Goal: Ask a question

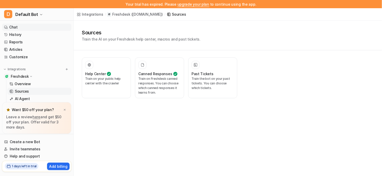
click at [17, 27] on link "Chat" at bounding box center [36, 27] width 69 height 7
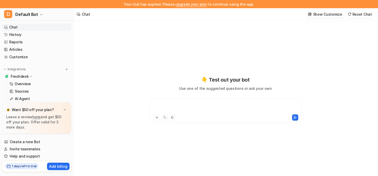
click at [183, 107] on div at bounding box center [226, 107] width 150 height 12
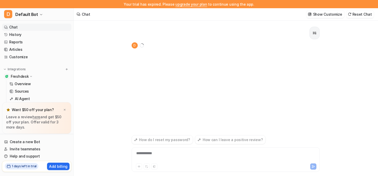
scroll to position [8, 0]
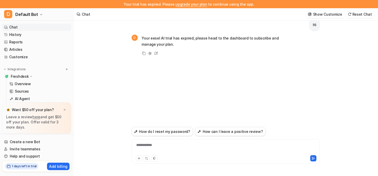
click at [150, 38] on p "Your eesel AI trial has expired, please head to the dashboard to subscribe and …" at bounding box center [217, 41] width 150 height 12
